Goal: Navigation & Orientation: Understand site structure

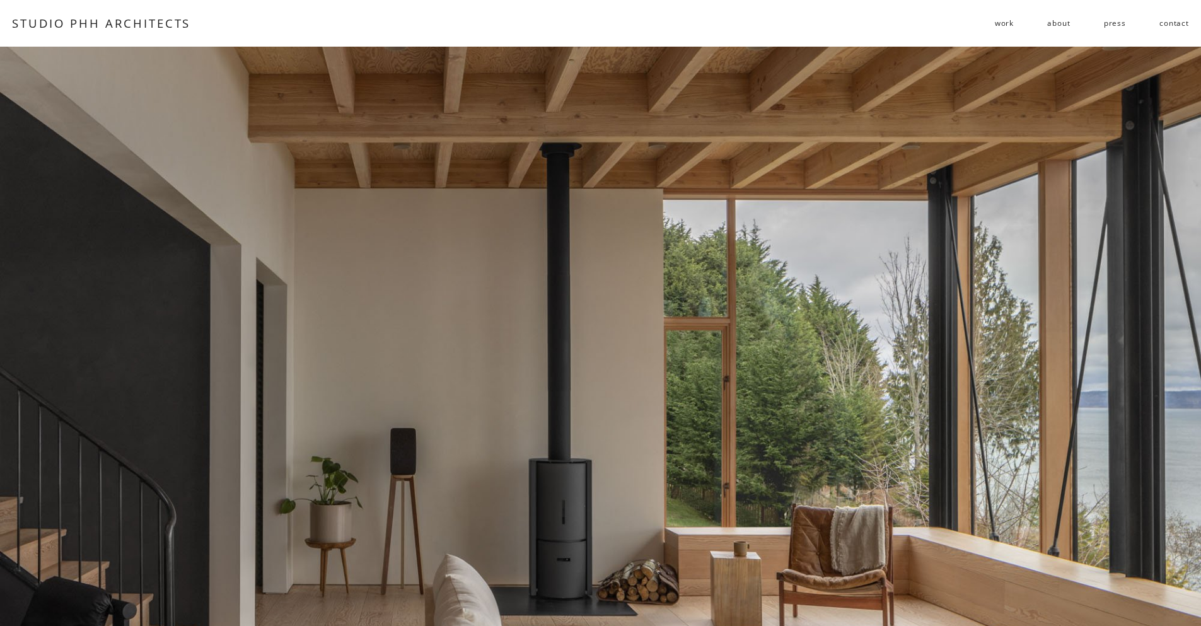
click at [1004, 18] on span "work" at bounding box center [1004, 23] width 19 height 18
click at [0, 0] on span "residential" at bounding box center [0, 0] width 0 height 0
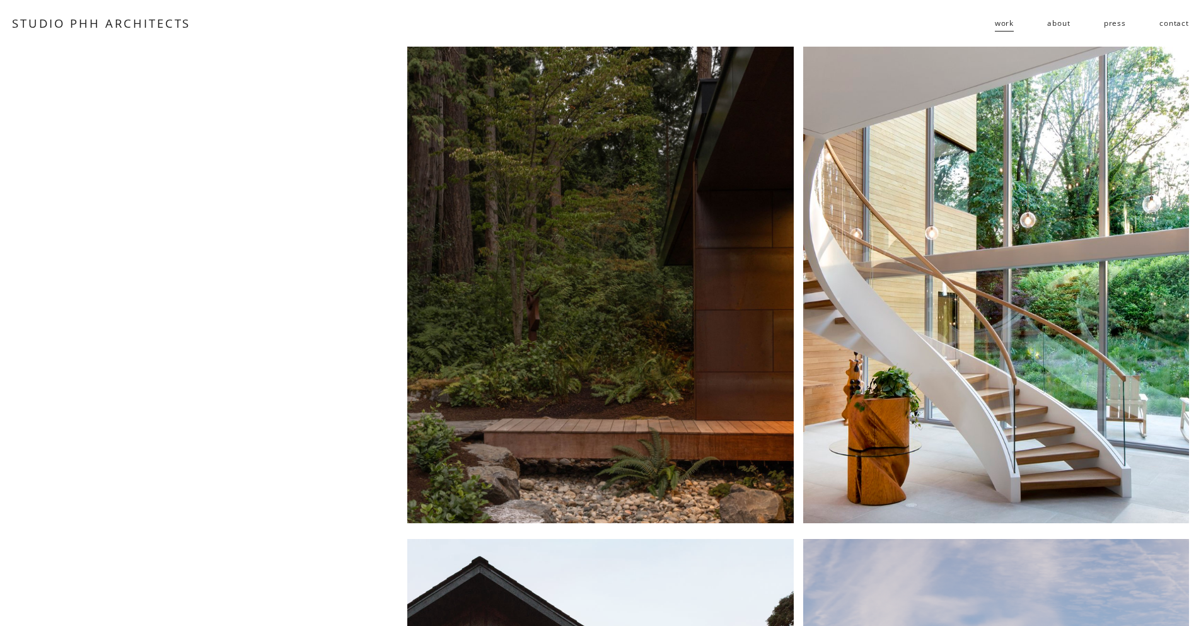
click at [612, 219] on div at bounding box center [600, 285] width 386 height 477
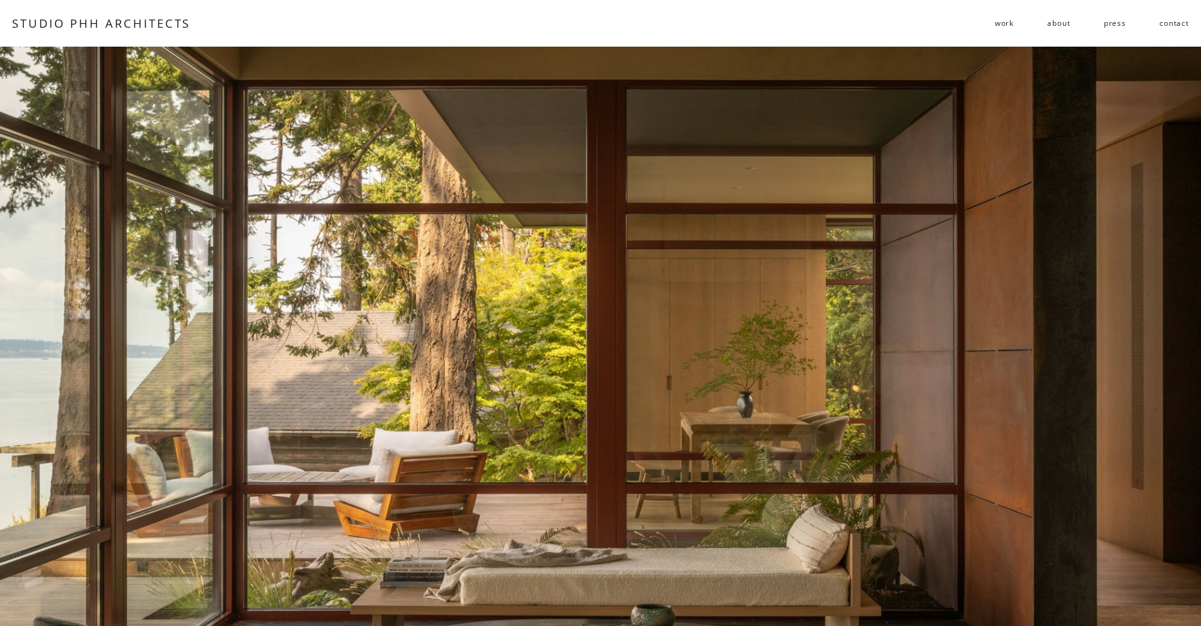
click at [1061, 23] on link "about" at bounding box center [1058, 23] width 23 height 20
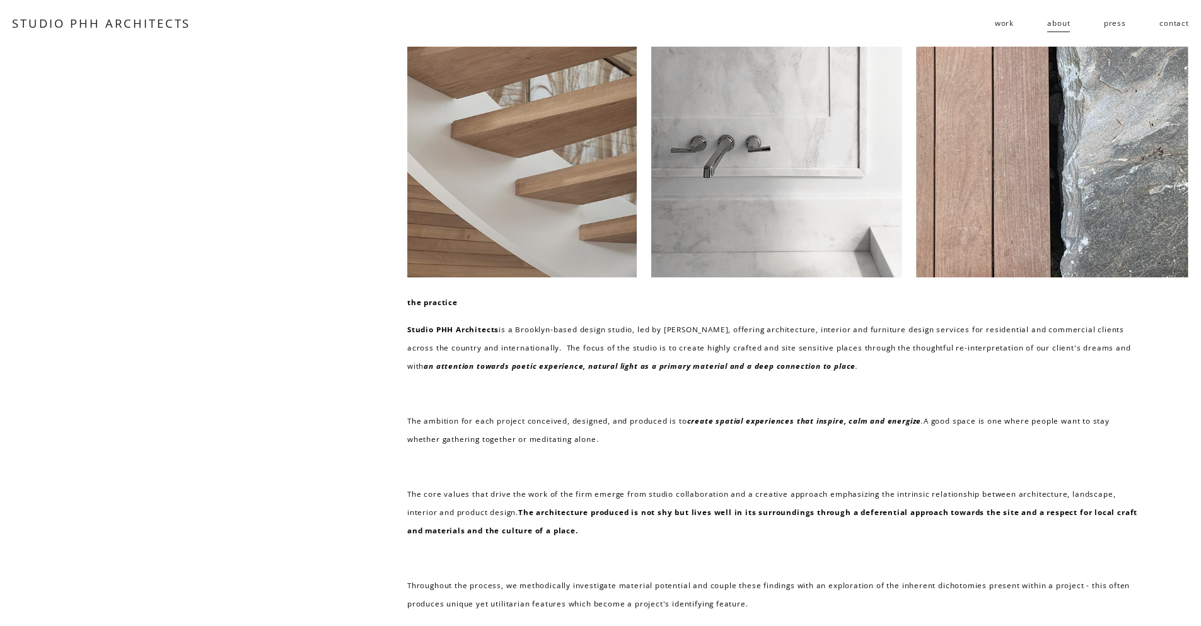
click at [0, 0] on span "follies" at bounding box center [0, 0] width 0 height 0
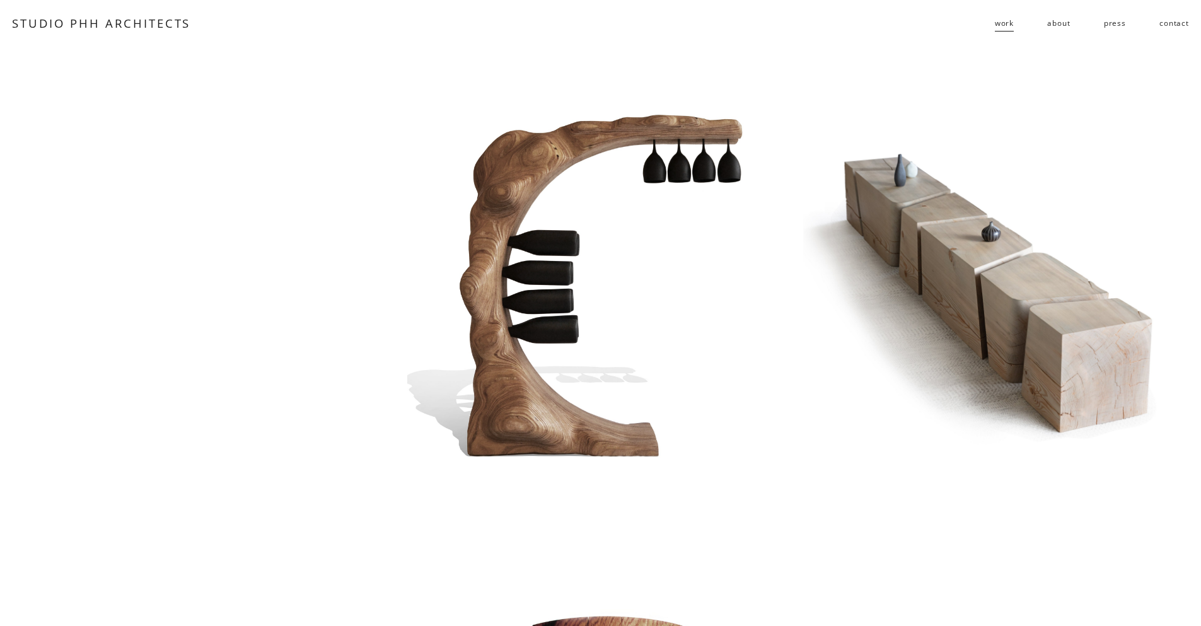
click at [1172, 27] on link "contact" at bounding box center [1175, 23] width 30 height 20
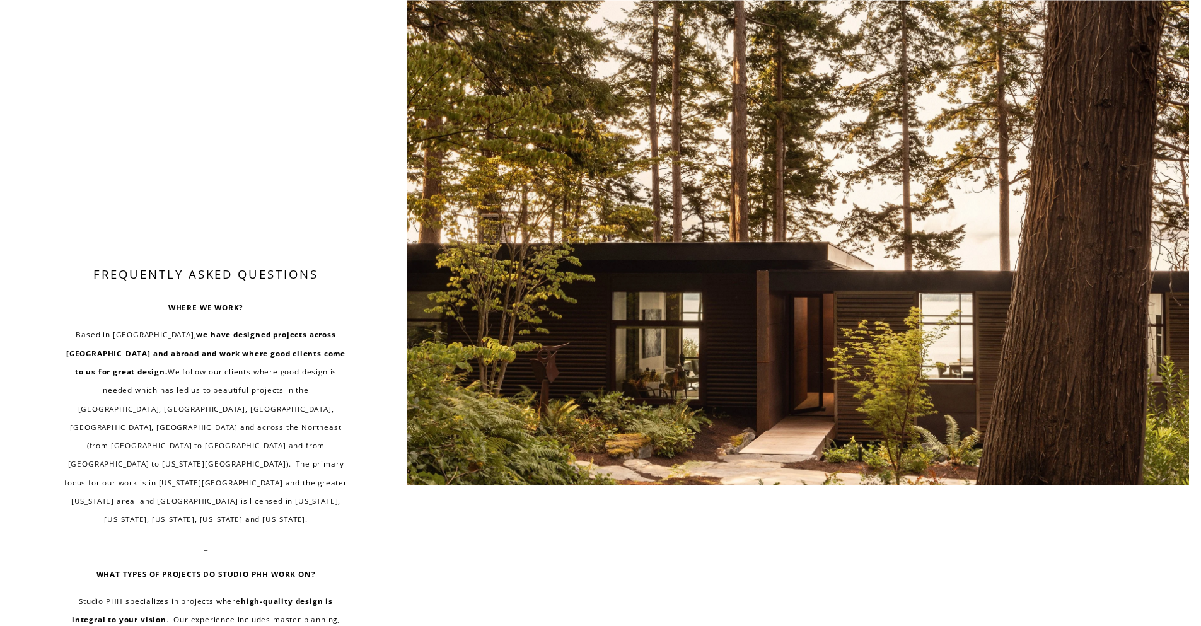
scroll to position [414, 0]
